Goal: Information Seeking & Learning: Check status

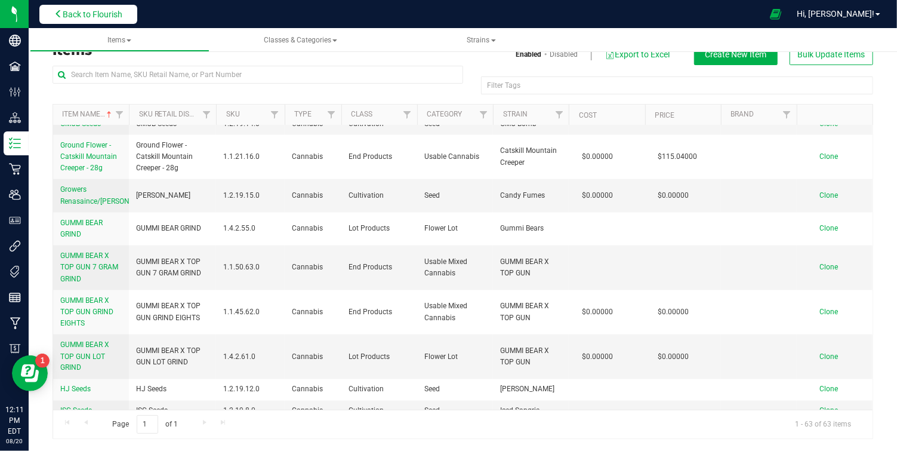
click at [125, 17] on button "Back to Flourish" at bounding box center [88, 14] width 98 height 19
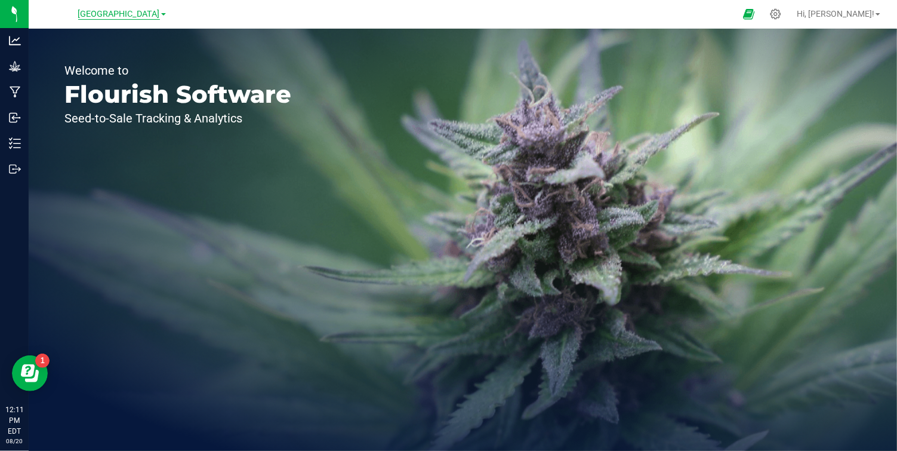
click at [160, 10] on span "[GEOGRAPHIC_DATA]" at bounding box center [119, 14] width 82 height 11
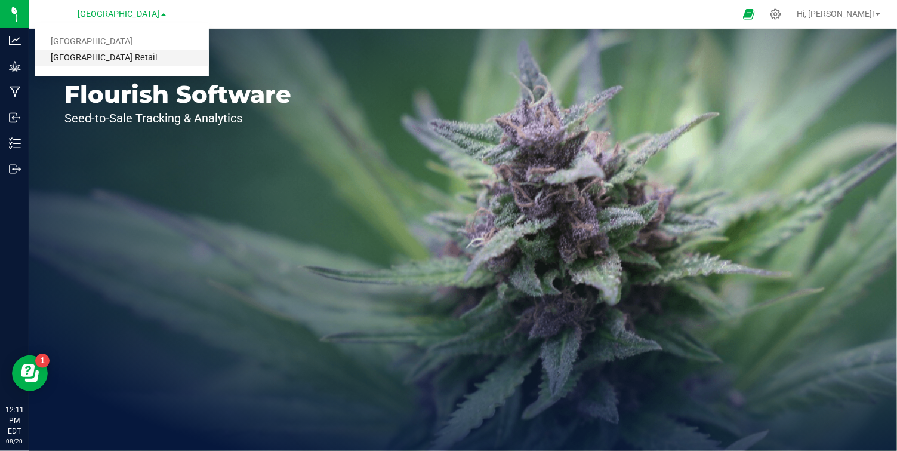
click at [109, 57] on link "[GEOGRAPHIC_DATA] Retail" at bounding box center [122, 58] width 174 height 16
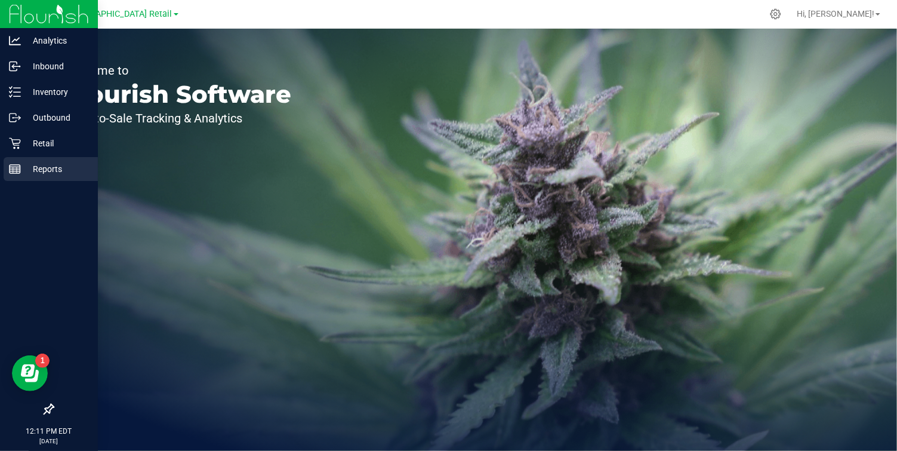
click at [13, 168] on icon at bounding box center [15, 169] width 12 height 12
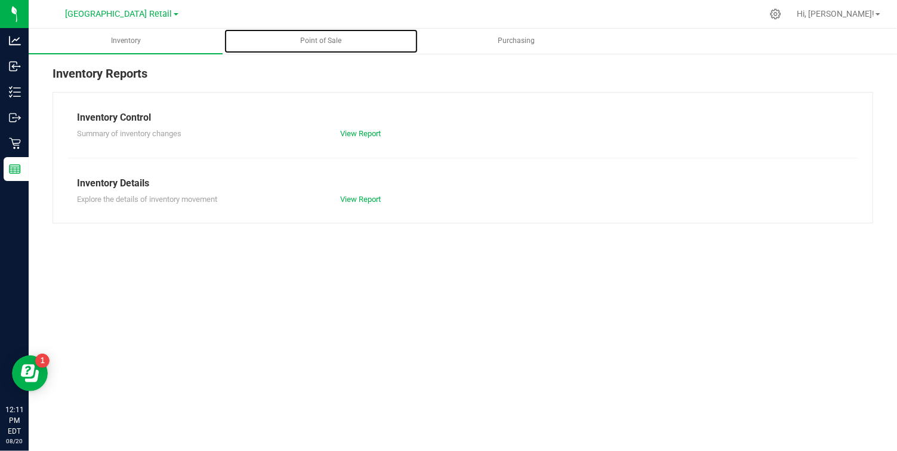
click at [238, 33] on uib-tab-heading "Point of Sale" at bounding box center [320, 41] width 193 height 24
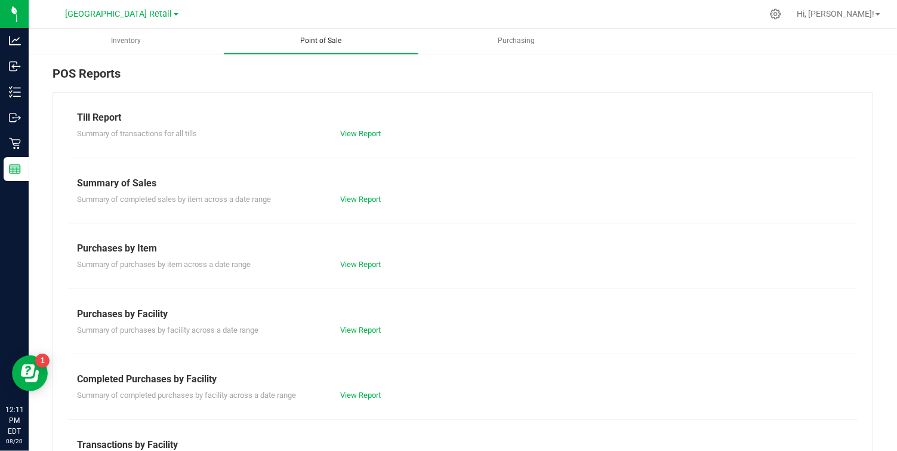
click at [323, 39] on span "Point of Sale" at bounding box center [321, 41] width 73 height 10
click at [324, 41] on span "Point of Sale" at bounding box center [321, 41] width 73 height 10
click at [308, 42] on span "Point of Sale" at bounding box center [321, 41] width 73 height 10
click at [318, 37] on span "Point of Sale" at bounding box center [321, 41] width 73 height 10
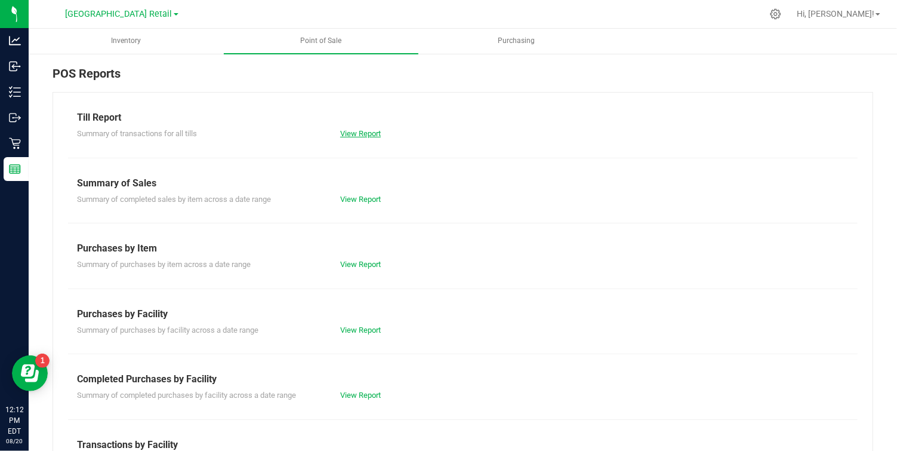
click at [355, 131] on link "View Report" at bounding box center [360, 133] width 41 height 9
